Goal: Navigation & Orientation: Find specific page/section

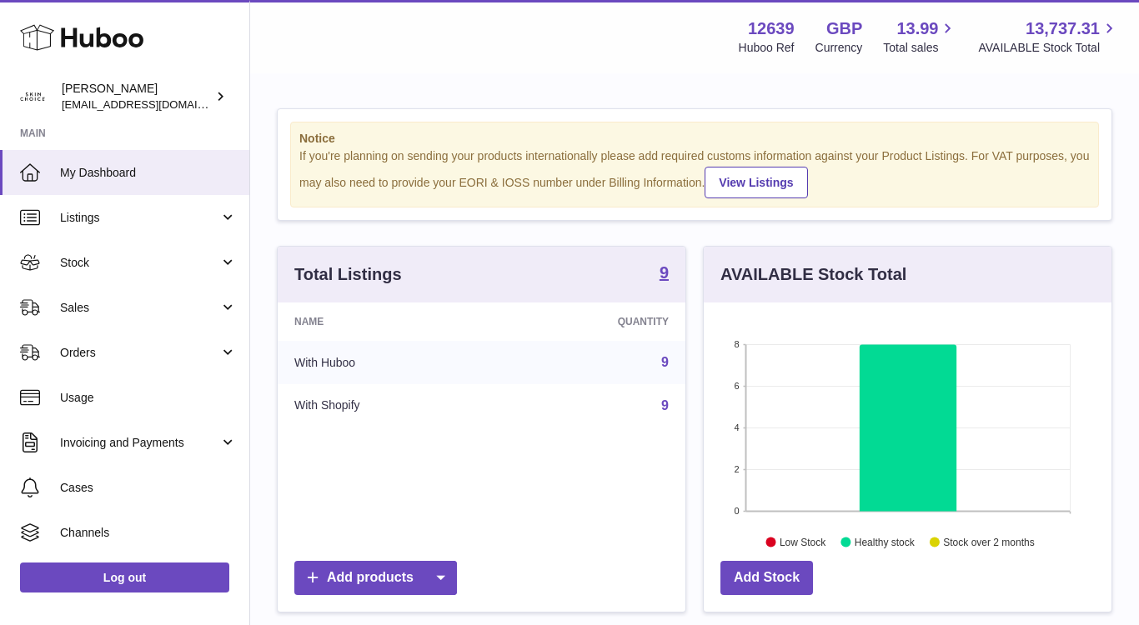
scroll to position [260, 408]
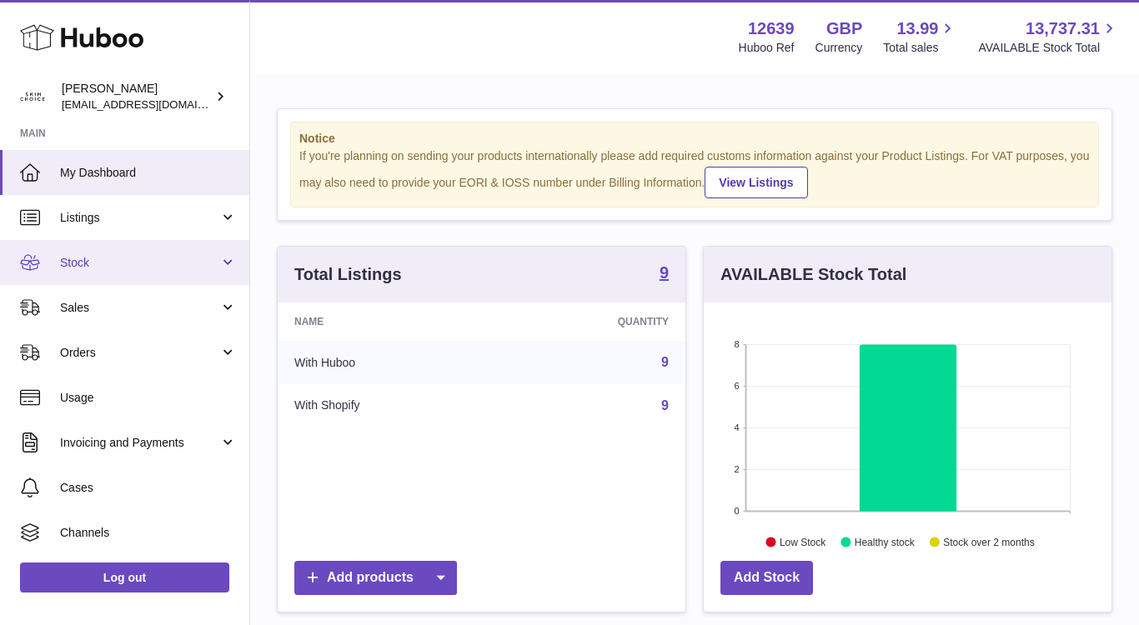
click at [190, 283] on link "Stock" at bounding box center [124, 262] width 249 height 45
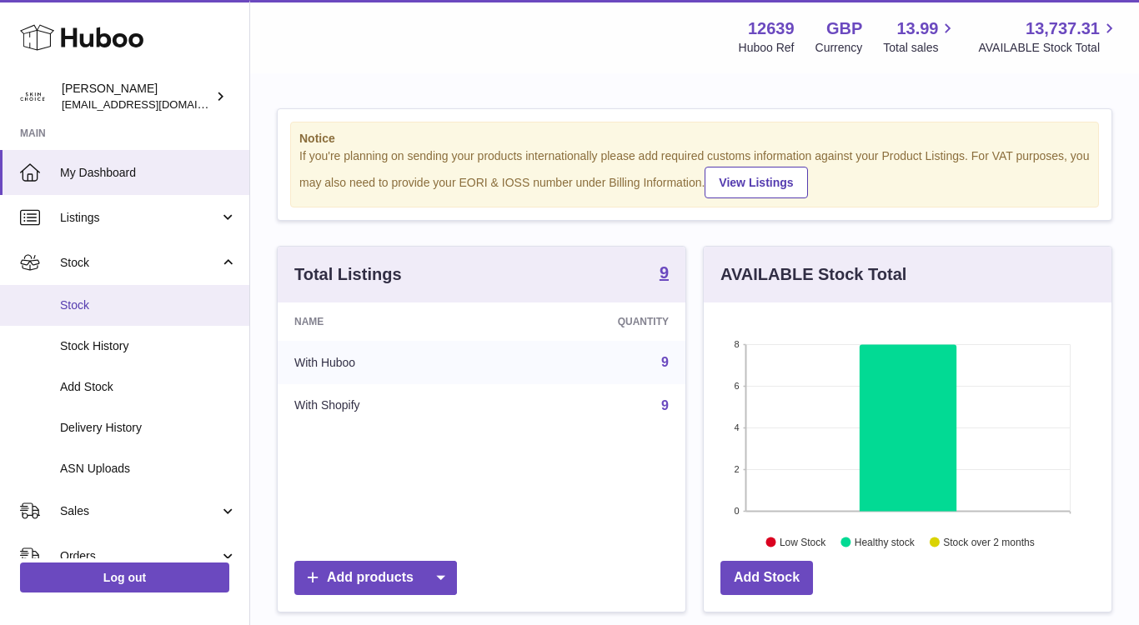
click at [162, 316] on link "Stock" at bounding box center [124, 305] width 249 height 41
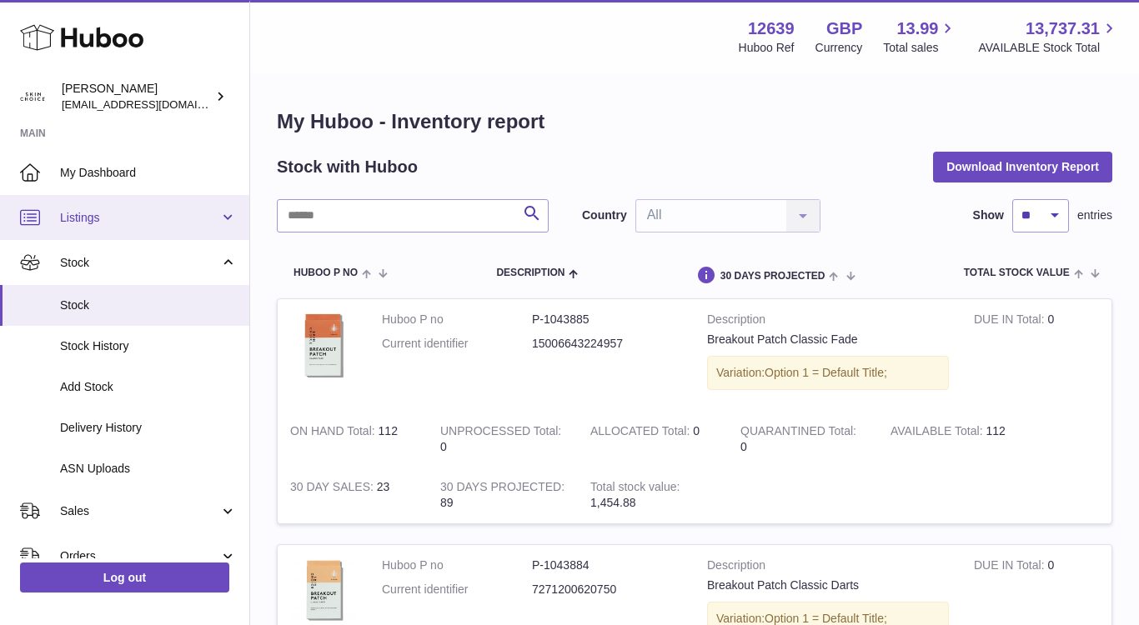
click at [199, 213] on span "Listings" at bounding box center [139, 218] width 159 height 16
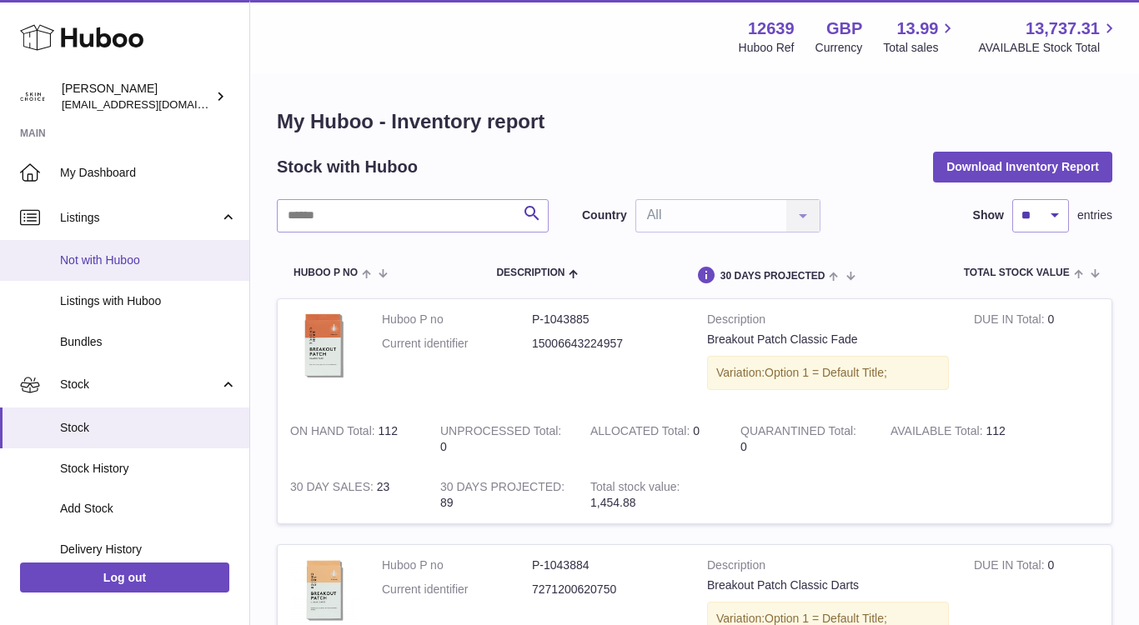
click at [191, 253] on span "Not with Huboo" at bounding box center [148, 261] width 177 height 16
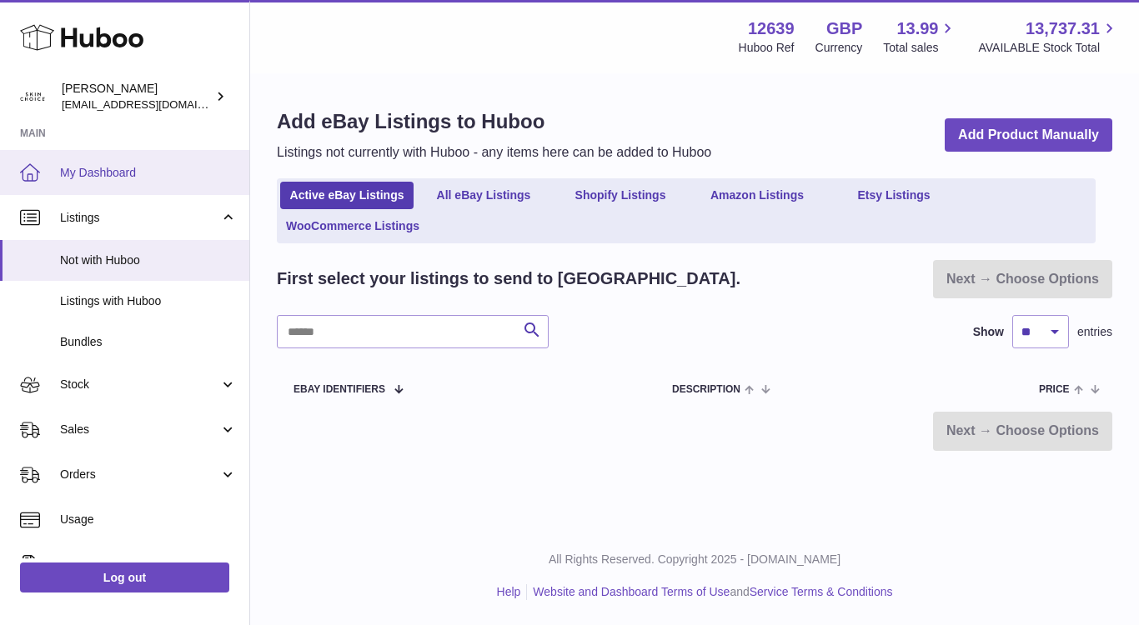
click at [210, 184] on link "My Dashboard" at bounding box center [124, 172] width 249 height 45
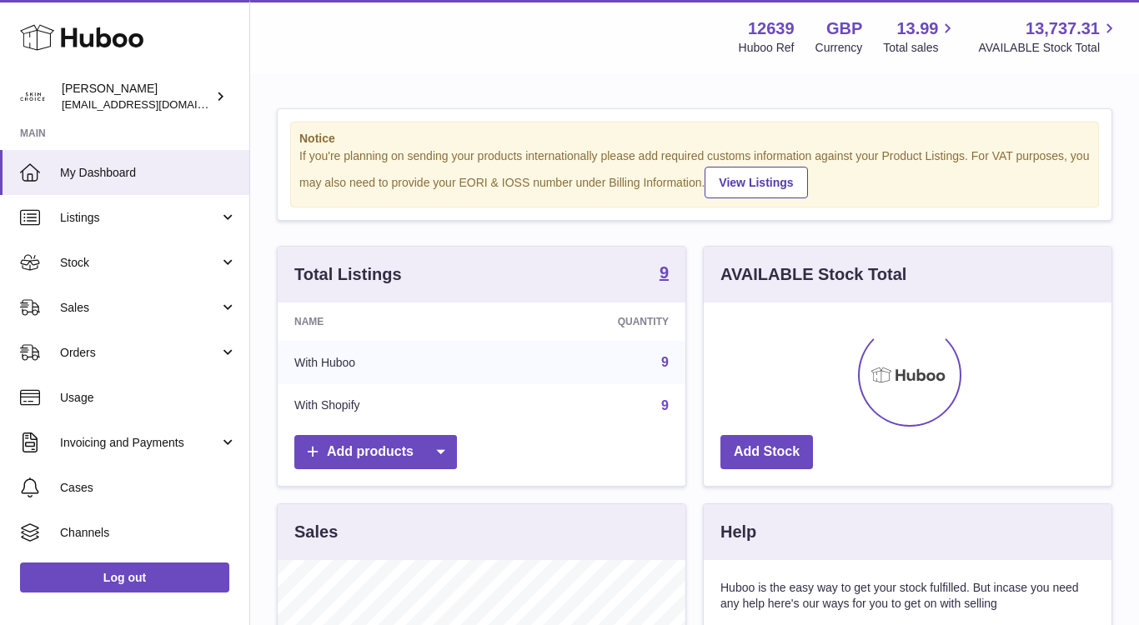
scroll to position [260, 408]
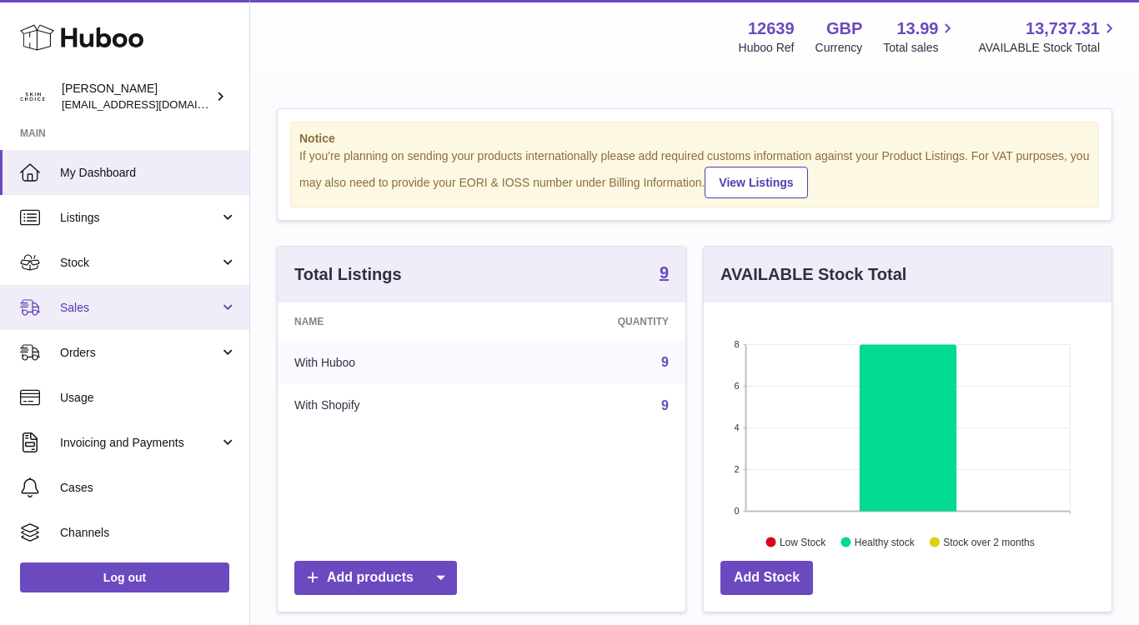
click at [190, 302] on span "Sales" at bounding box center [139, 308] width 159 height 16
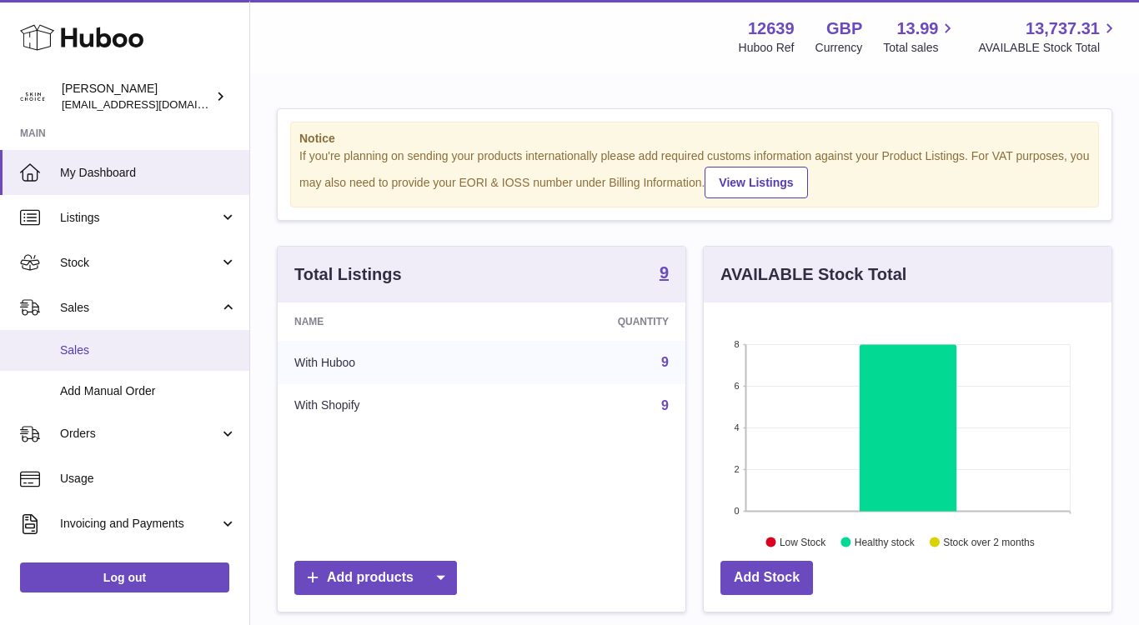
click at [128, 341] on link "Sales" at bounding box center [124, 350] width 249 height 41
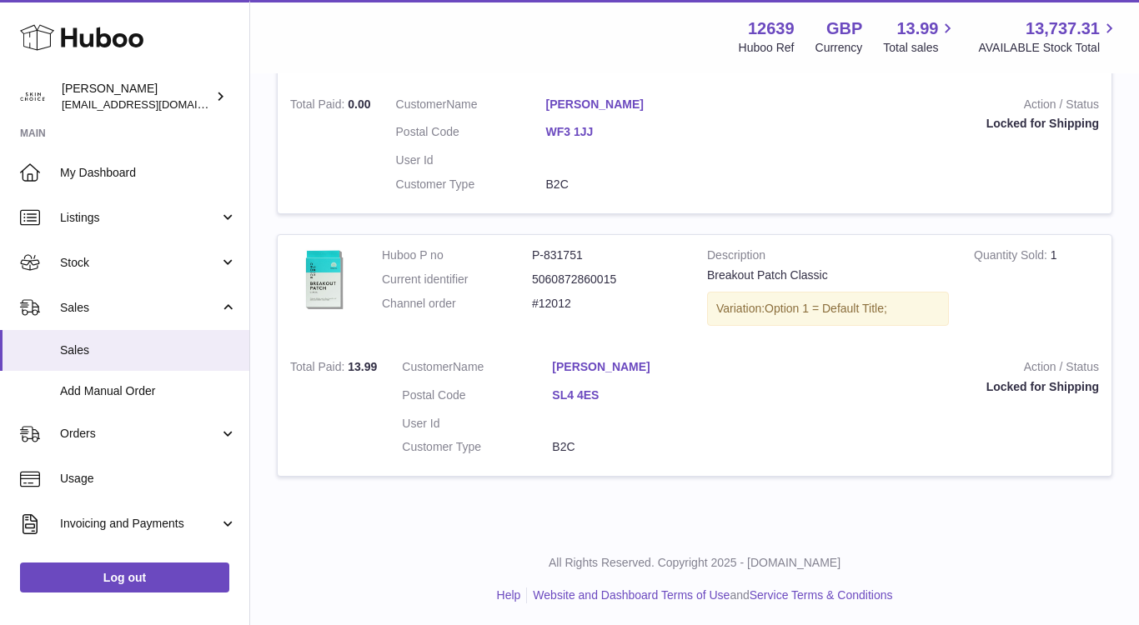
scroll to position [424, 0]
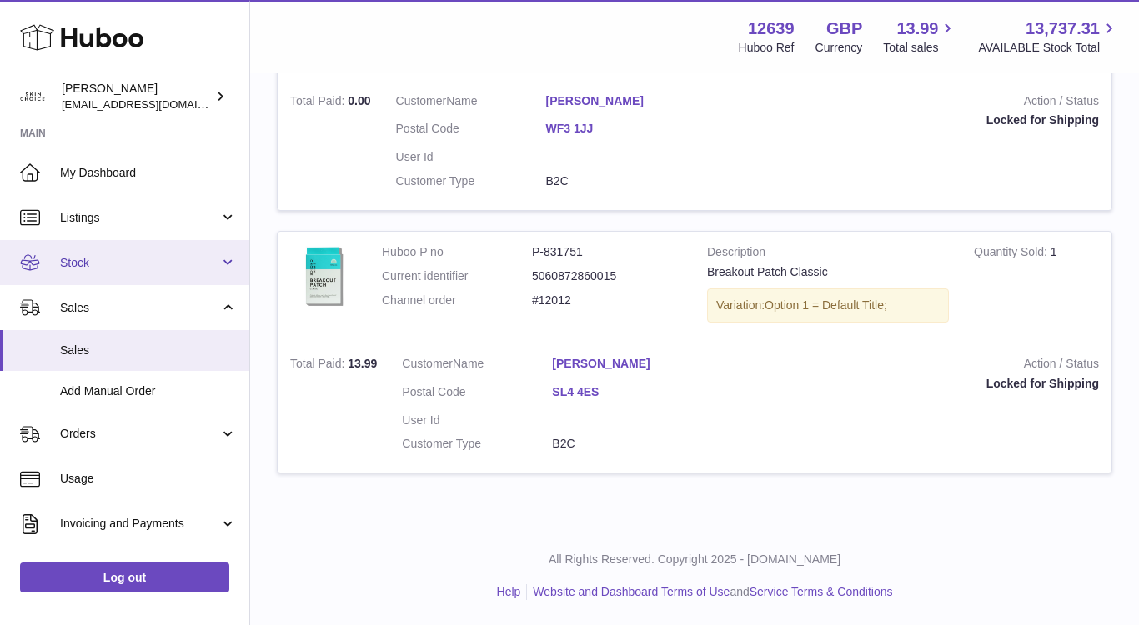
click at [155, 261] on span "Stock" at bounding box center [139, 263] width 159 height 16
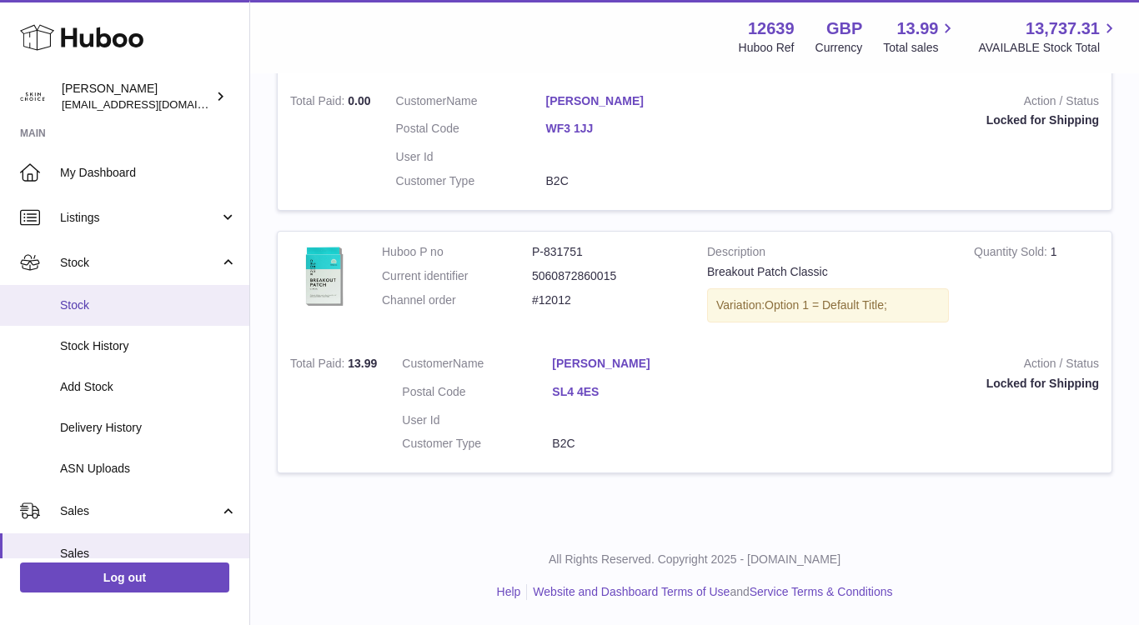
click at [152, 291] on link "Stock" at bounding box center [124, 305] width 249 height 41
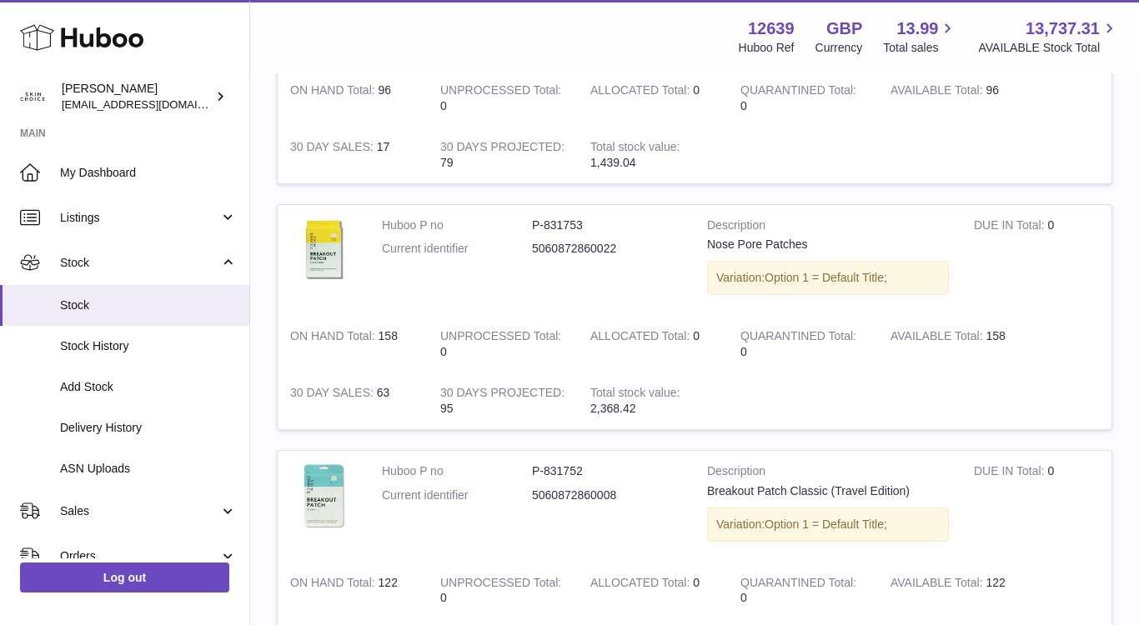
scroll to position [1557, 0]
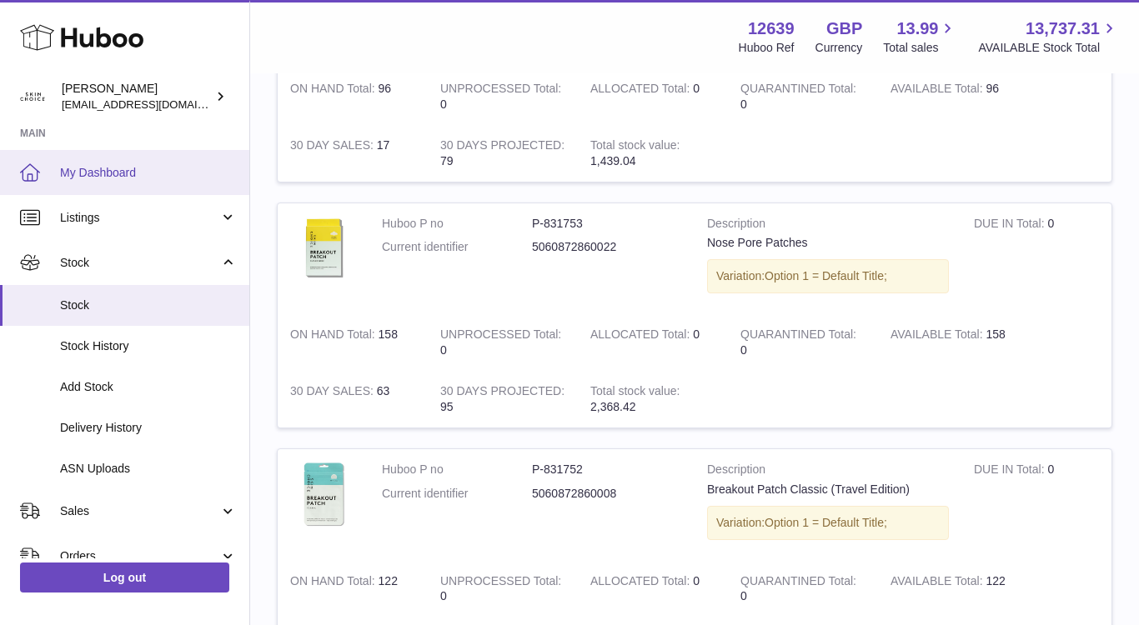
click at [82, 188] on link "My Dashboard" at bounding box center [124, 172] width 249 height 45
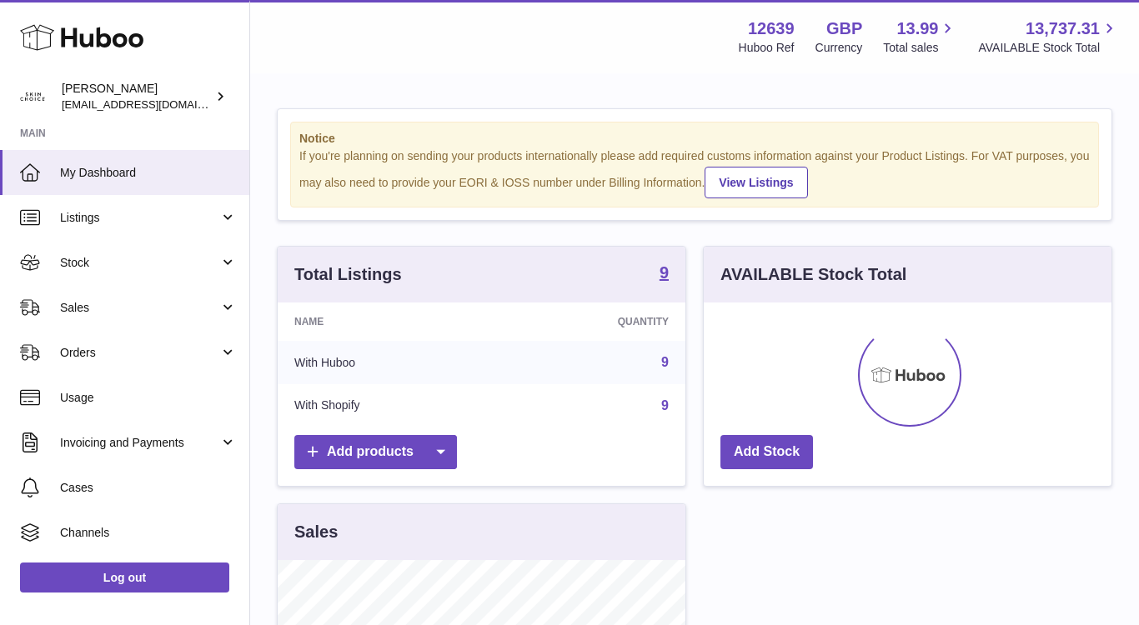
scroll to position [260, 408]
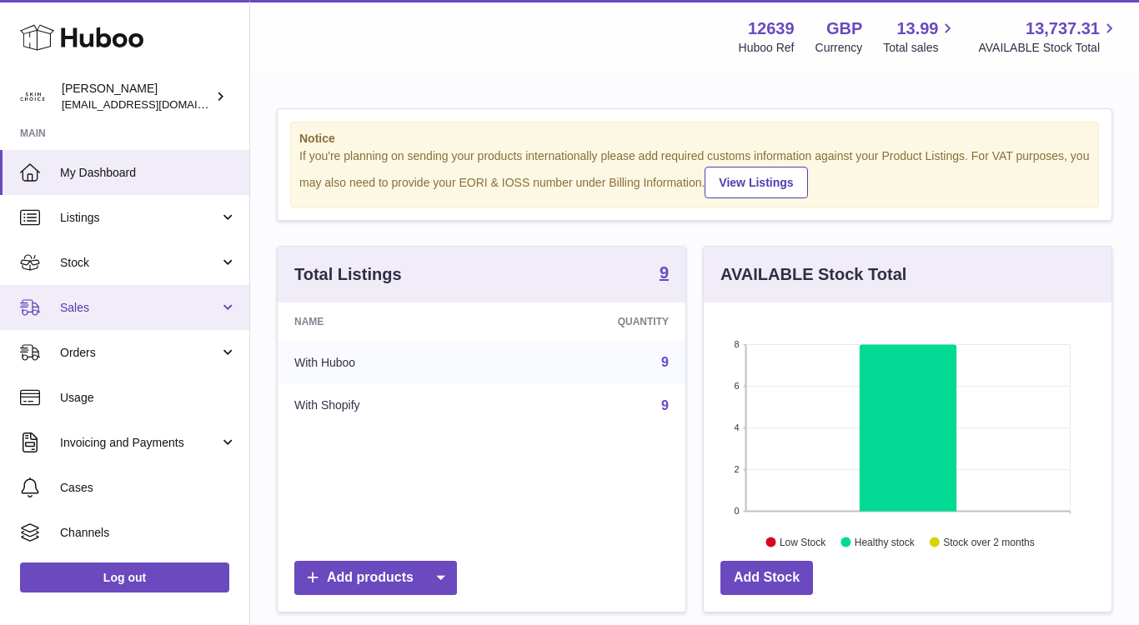
click at [125, 326] on link "Sales" at bounding box center [124, 307] width 249 height 45
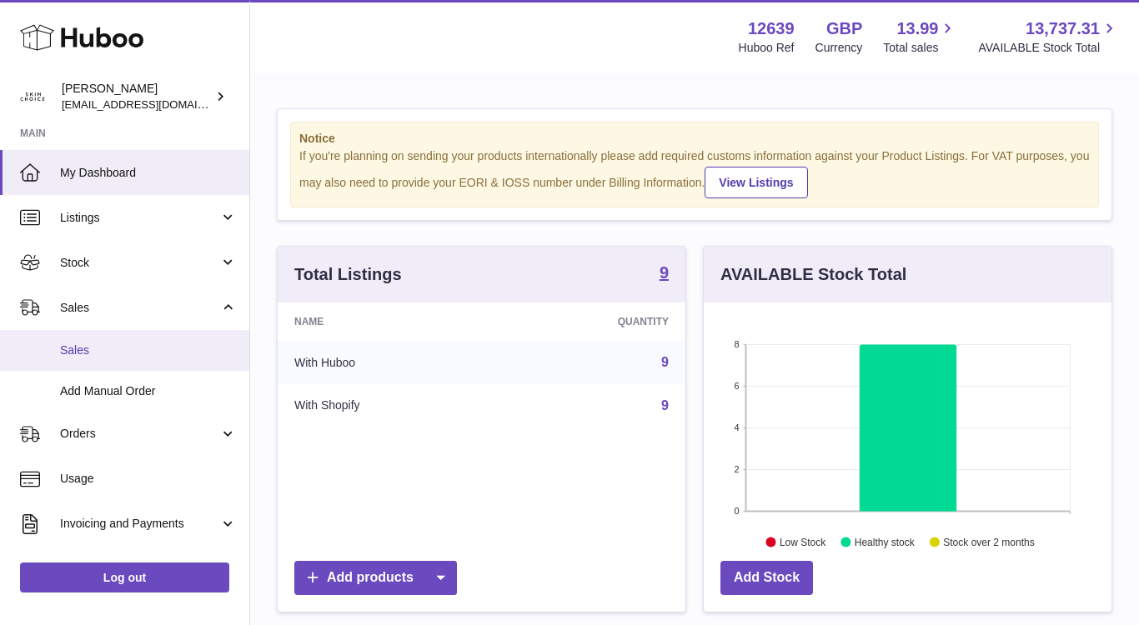
click at [124, 349] on span "Sales" at bounding box center [148, 351] width 177 height 16
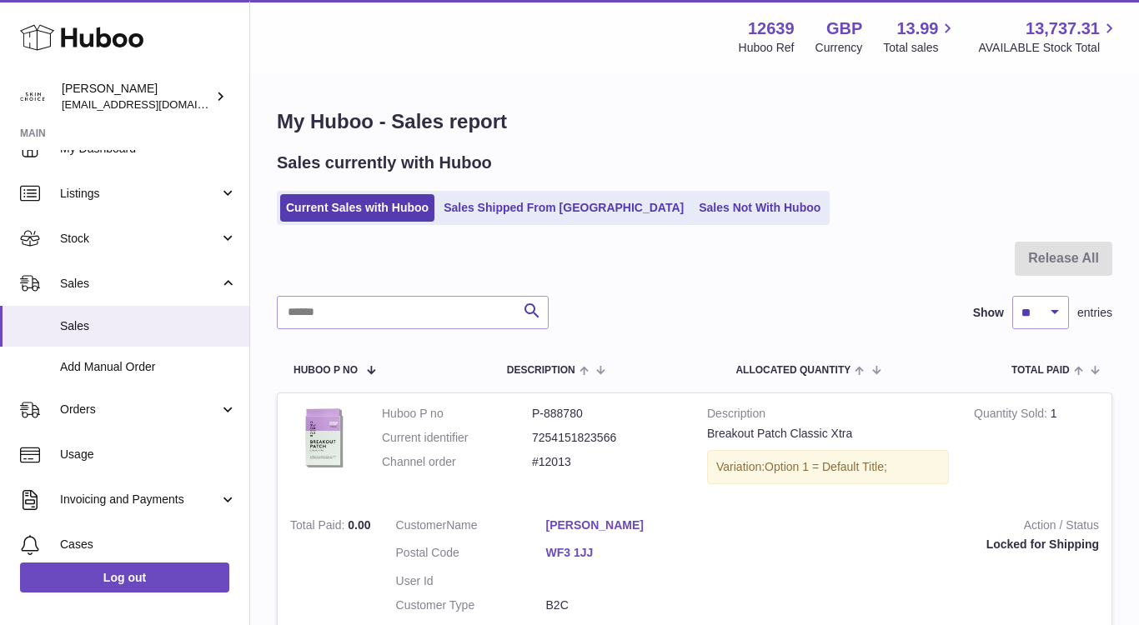
scroll to position [29, 0]
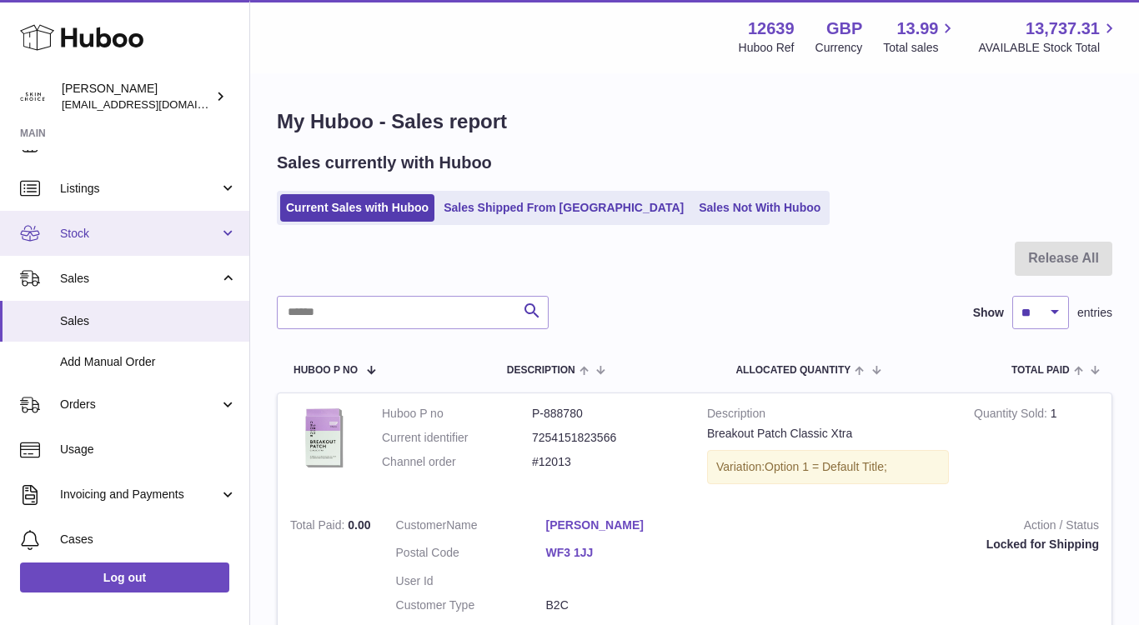
click at [142, 243] on link "Stock" at bounding box center [124, 233] width 249 height 45
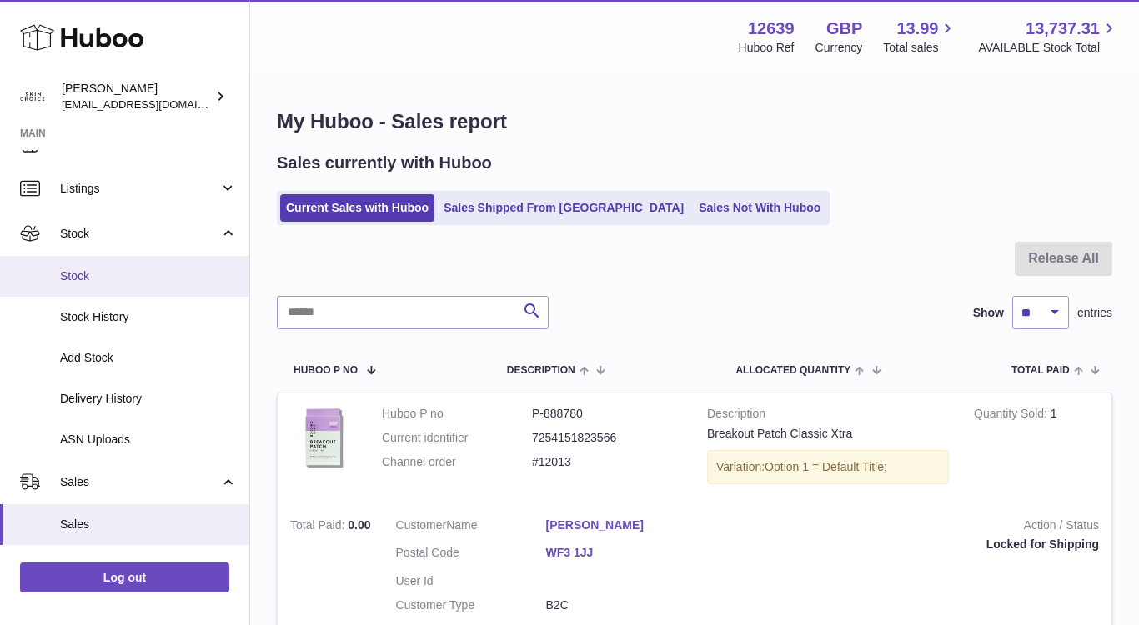
click at [141, 262] on link "Stock" at bounding box center [124, 276] width 249 height 41
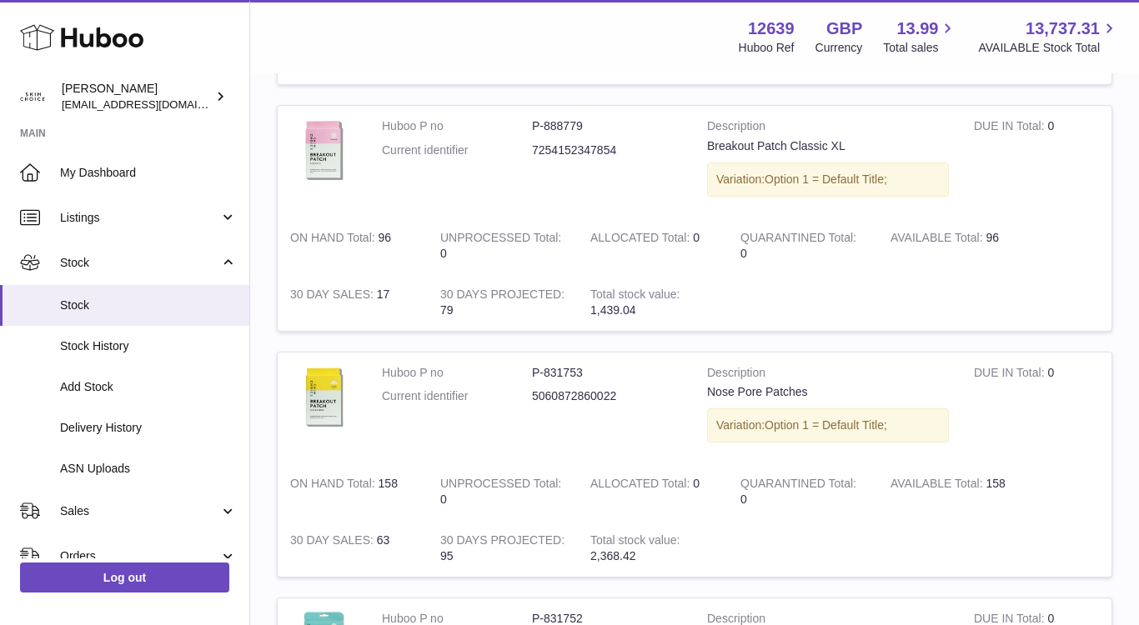
scroll to position [1407, 0]
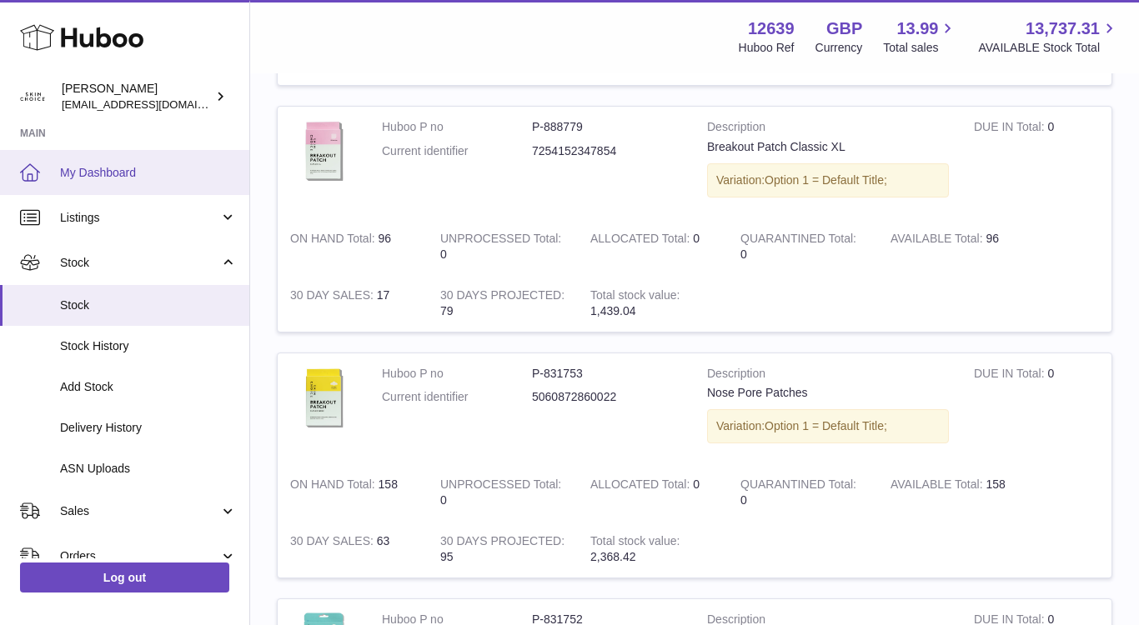
click at [171, 162] on link "My Dashboard" at bounding box center [124, 172] width 249 height 45
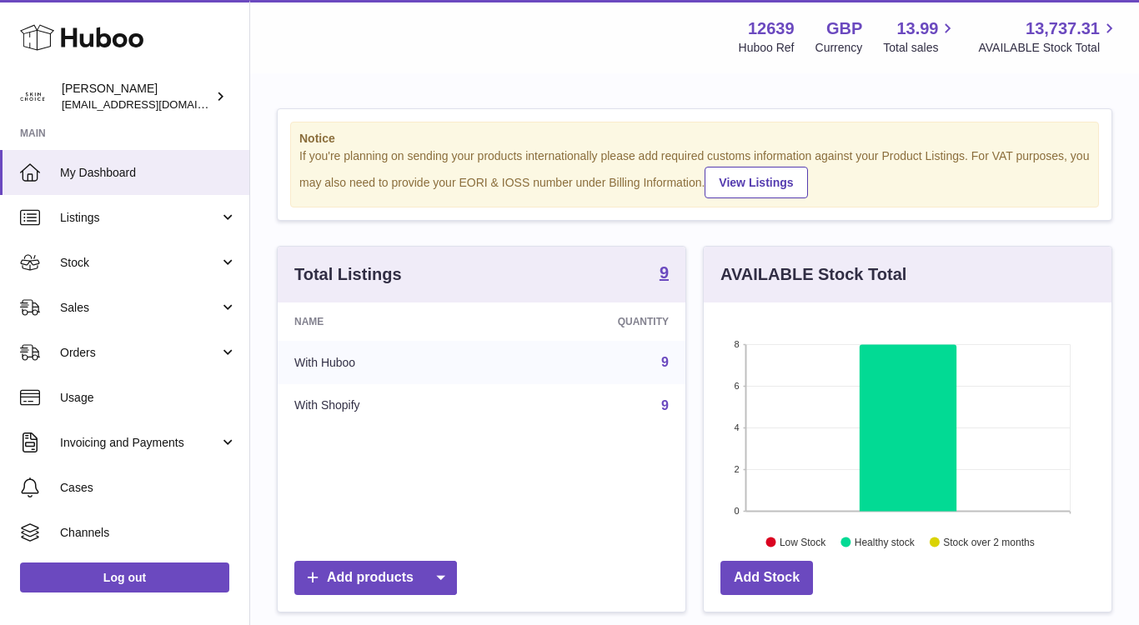
scroll to position [260, 408]
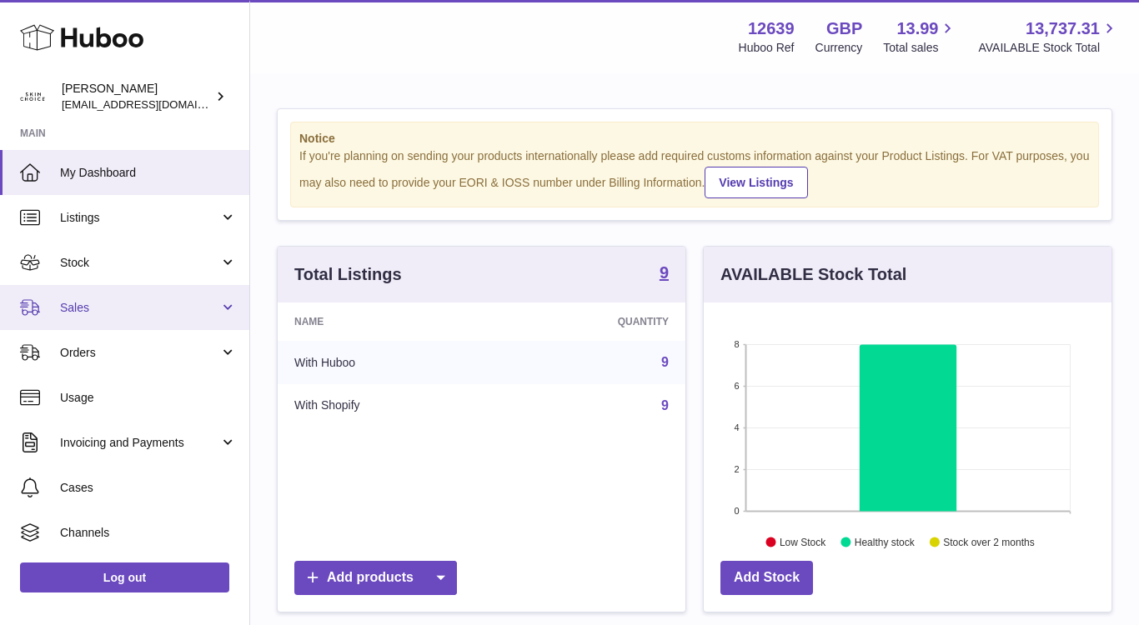
click at [150, 298] on link "Sales" at bounding box center [124, 307] width 249 height 45
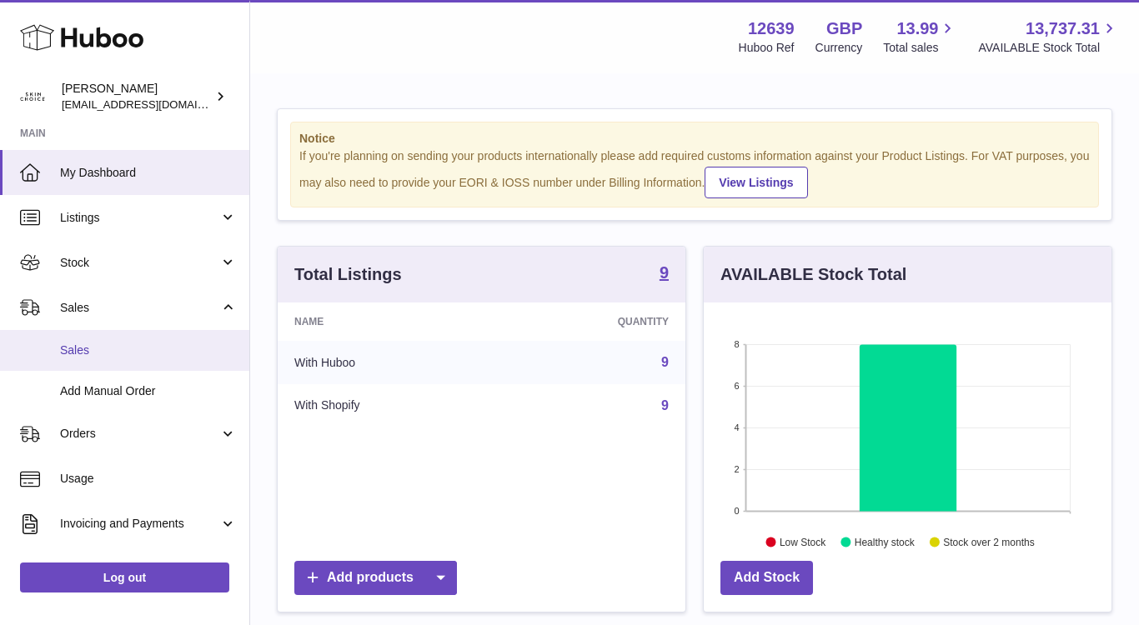
click at [147, 348] on span "Sales" at bounding box center [148, 351] width 177 height 16
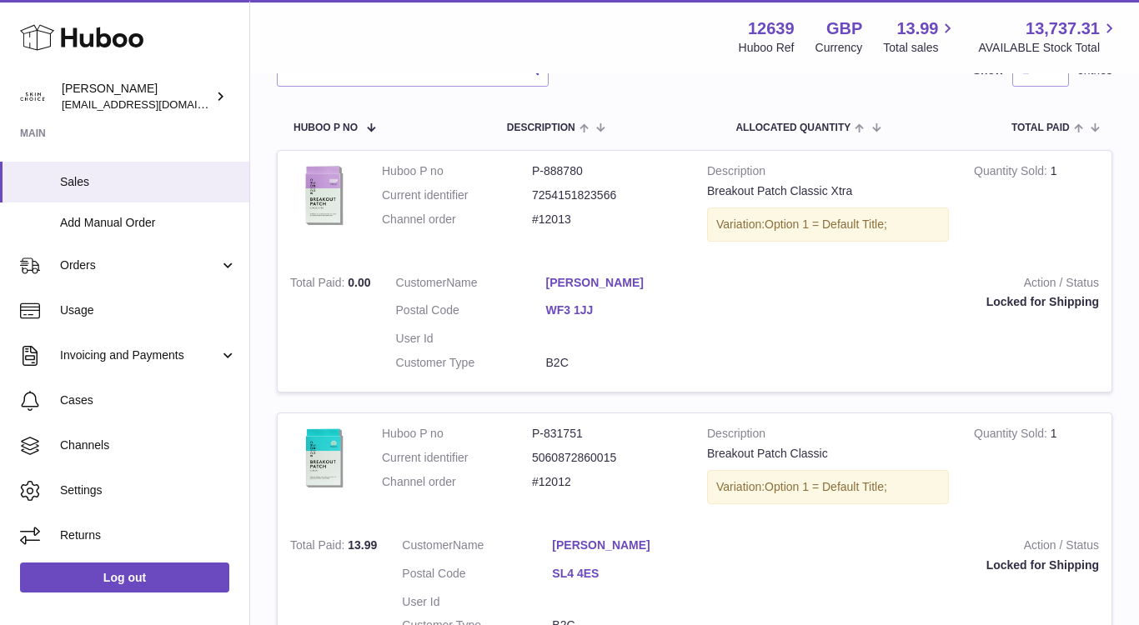
scroll to position [239, 0]
